Goal: Task Accomplishment & Management: Complete application form

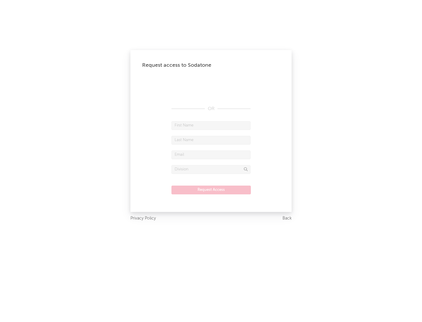
click at [211, 125] on input "text" at bounding box center [210, 125] width 79 height 9
type input "[PERSON_NAME]"
click at [211, 140] on input "text" at bounding box center [210, 140] width 79 height 9
type input "[PERSON_NAME]"
click at [211, 155] on input "text" at bounding box center [210, 154] width 79 height 9
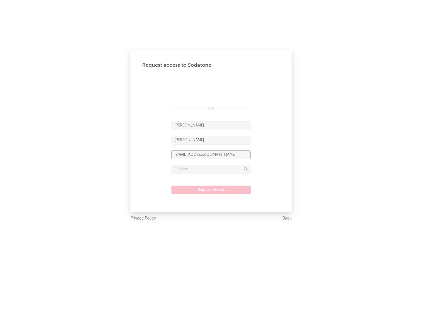
type input "[EMAIL_ADDRESS][DOMAIN_NAME]"
click at [211, 169] on input "text" at bounding box center [210, 169] width 79 height 9
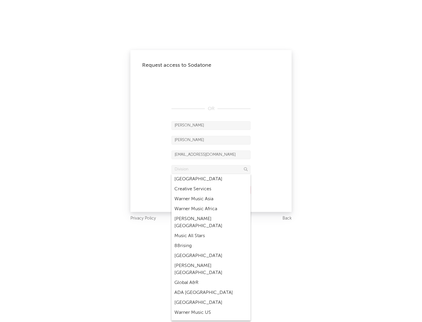
click at [211, 231] on div "Music All Stars" at bounding box center [210, 236] width 79 height 10
type input "Music All Stars"
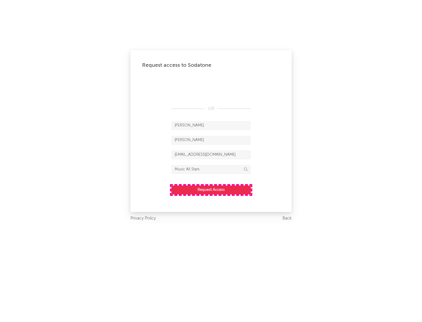
click at [211, 190] on button "Request Access" at bounding box center [210, 190] width 79 height 9
